Goal: Information Seeking & Learning: Learn about a topic

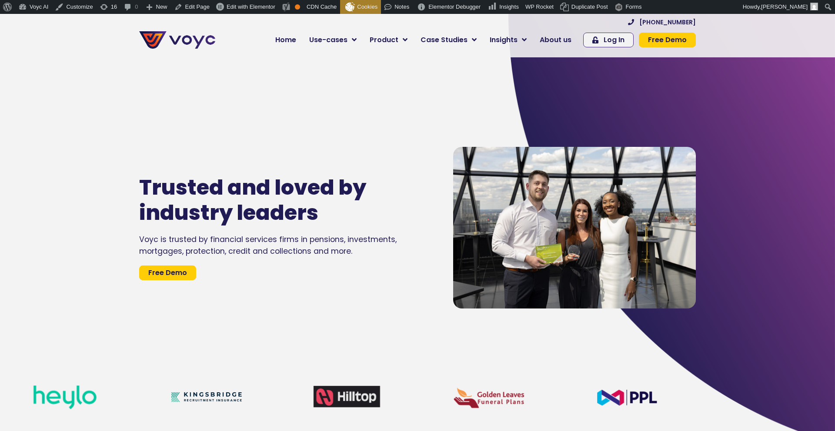
click at [151, 145] on div "Trusted and loved by industry leaders Voyc is trusted by financial services fir…" at bounding box center [287, 227] width 305 height 431
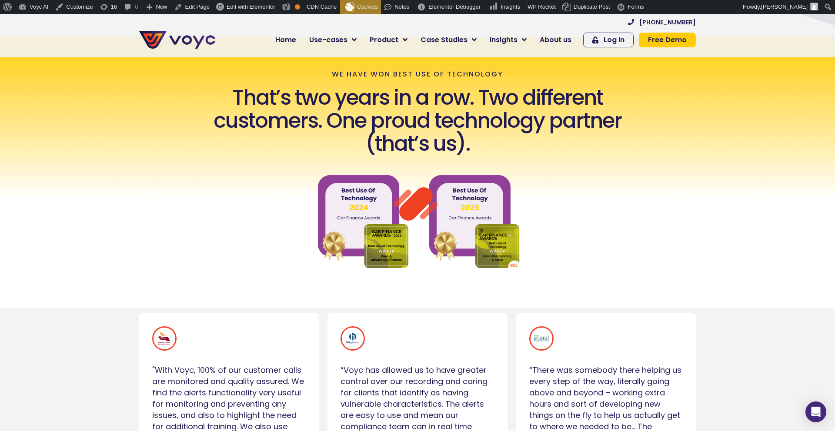
scroll to position [440, 0]
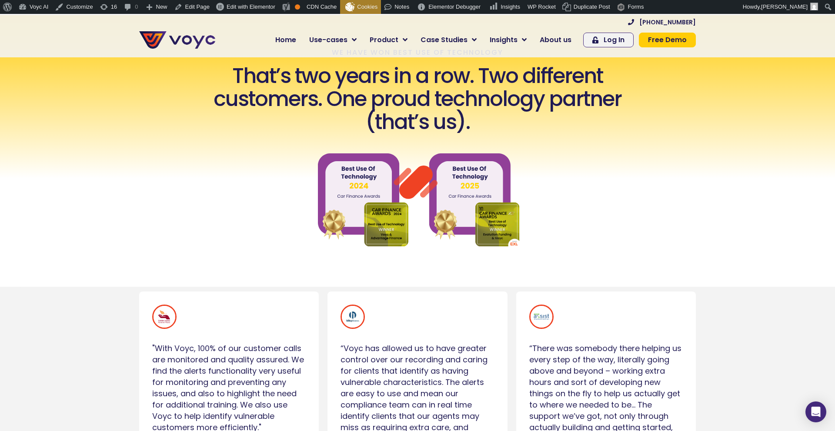
click at [239, 135] on div "We Have won Best Use of Technology That’s two years in a row. Two different cus…" at bounding box center [417, 151] width 835 height 273
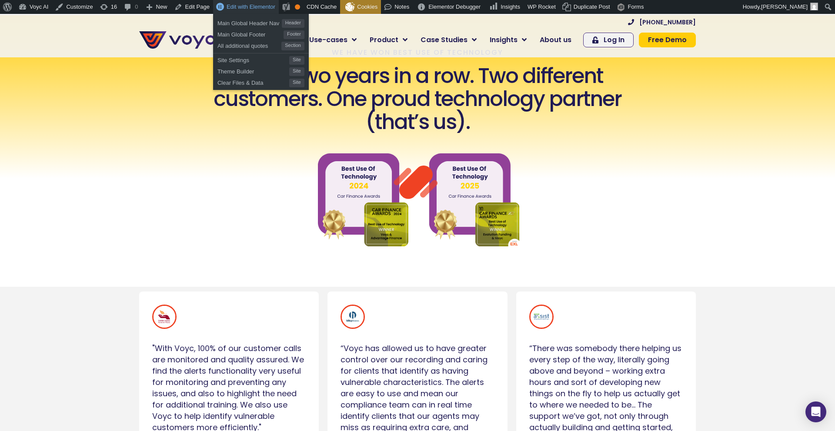
click at [260, 5] on span "Edit with Elementor" at bounding box center [251, 6] width 49 height 7
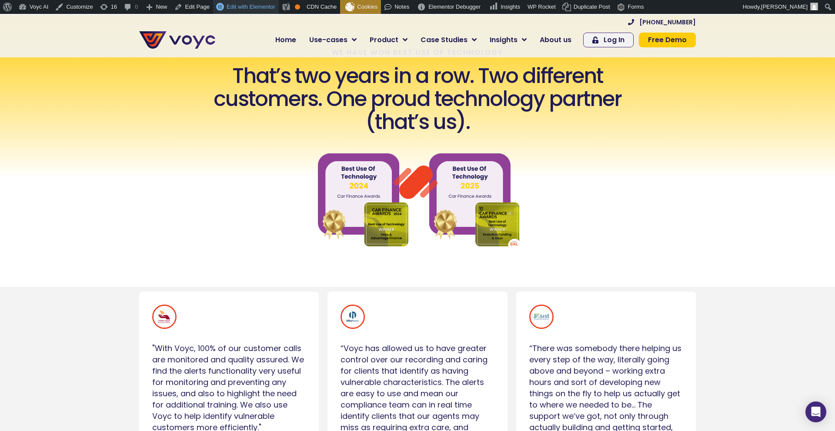
scroll to position [0, 0]
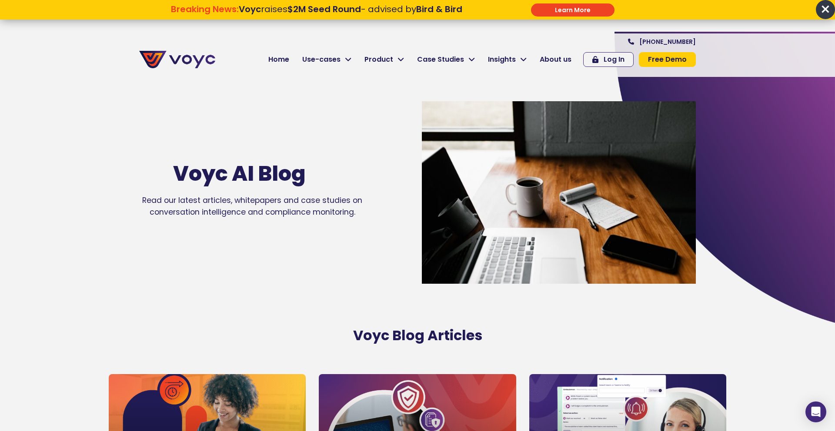
click at [826, 10] on span "×" at bounding box center [825, 9] width 19 height 19
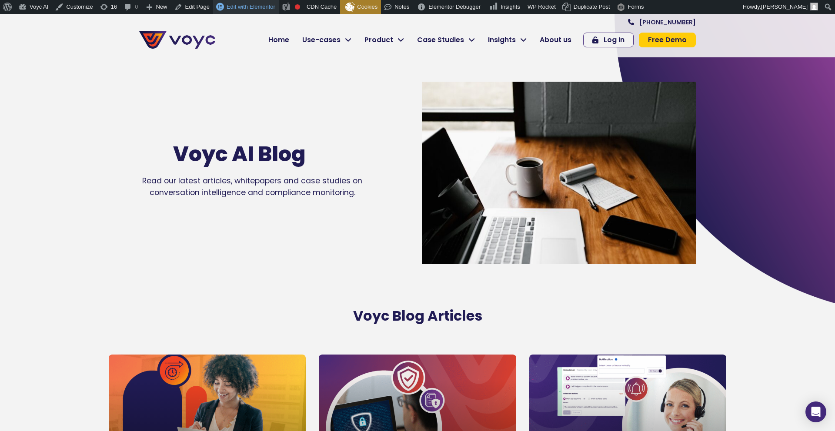
click at [246, 9] on span "Edit with Elementor" at bounding box center [251, 6] width 49 height 7
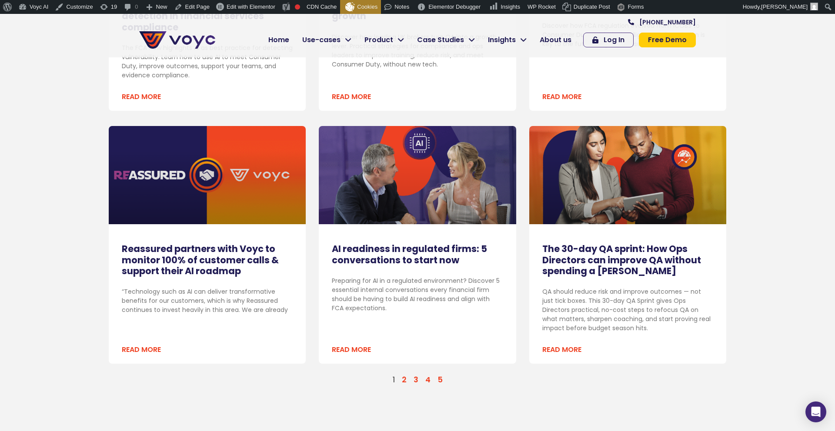
scroll to position [861, 0]
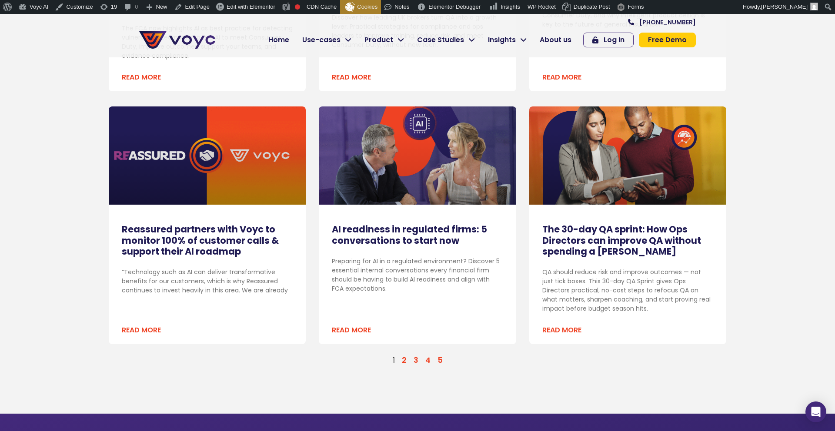
click at [367, 232] on link "AI readiness in regulated firms: 5 conversations to start now" at bounding box center [409, 234] width 155 height 23
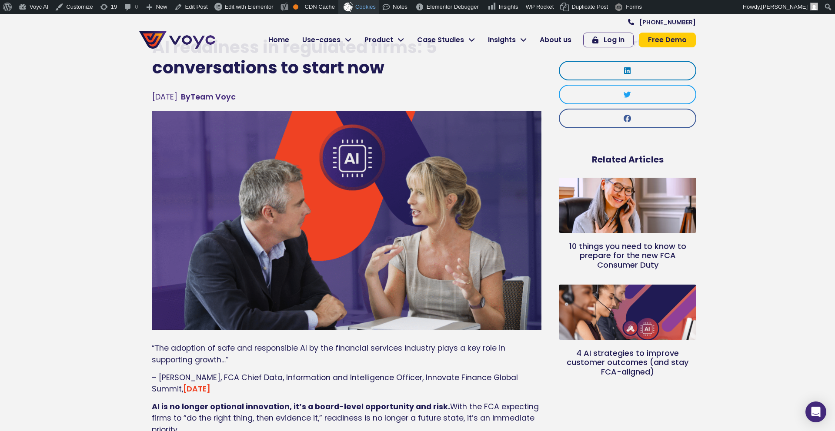
scroll to position [53, 0]
